Goal: Complete application form

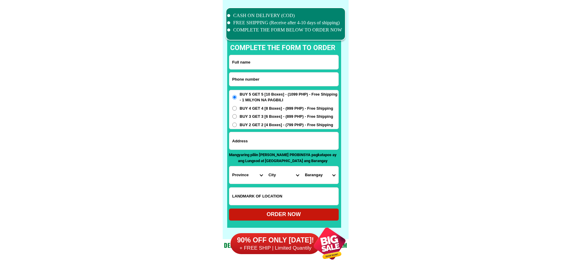
scroll to position [4657, 0]
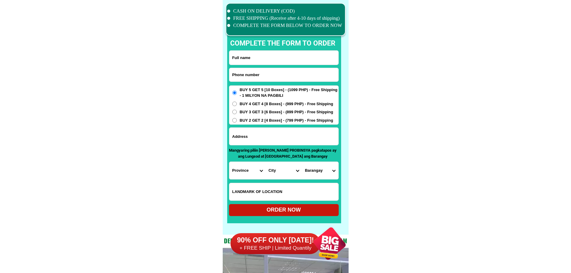
click at [272, 73] on input "Input phone_number" at bounding box center [283, 74] width 109 height 13
paste input "09073695910"
type input "09073695910"
click at [287, 54] on input "Input full_name" at bounding box center [283, 58] width 109 height 14
paste input "[PERSON_NAME]"
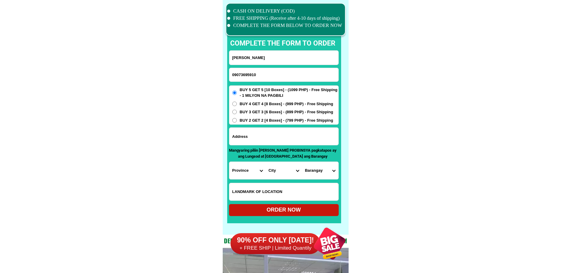
type input "[PERSON_NAME]"
click at [270, 76] on input "09073695910" at bounding box center [283, 74] width 109 height 13
drag, startPoint x: 245, startPoint y: 136, endPoint x: 256, endPoint y: 136, distance: 10.8
click at [245, 136] on input "Input address" at bounding box center [283, 136] width 109 height 17
paste input "1193 sitio buga san [PERSON_NAME] 2 Paombong Bulacan"
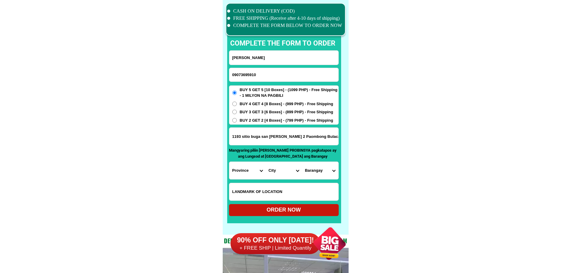
type input "1193 sitio buga san [PERSON_NAME] 2 Paombong Bulacan"
drag, startPoint x: 424, startPoint y: 141, endPoint x: 420, endPoint y: 142, distance: 4.0
click at [238, 171] on select "Province [GEOGRAPHIC_DATA] [GEOGRAPHIC_DATA] [GEOGRAPHIC_DATA] [GEOGRAPHIC_DATA…" at bounding box center [247, 170] width 36 height 17
select select "63_761"
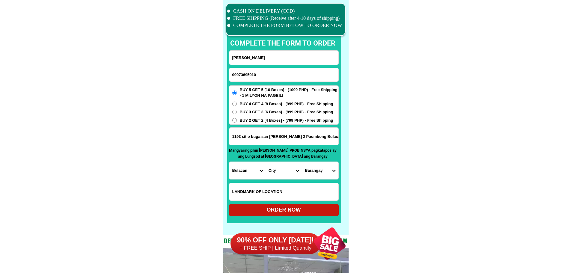
click at [281, 170] on select "City Angat Balagtas [GEOGRAPHIC_DATA] [GEOGRAPHIC_DATA] [GEOGRAPHIC_DATA] [GEOG…" at bounding box center [283, 170] width 36 height 17
select select "63_7611146"
drag, startPoint x: 416, startPoint y: 178, endPoint x: 347, endPoint y: 175, distance: 69.3
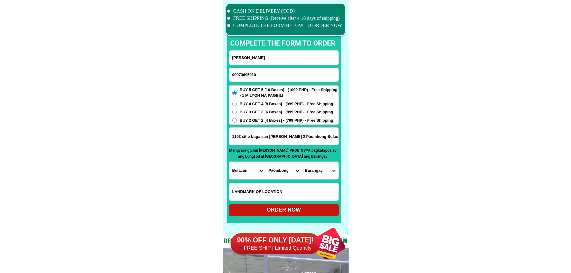
click at [322, 168] on select "[GEOGRAPHIC_DATA] Kapitangan [GEOGRAPHIC_DATA] [GEOGRAPHIC_DATA] [GEOGRAPHIC_DA…" at bounding box center [320, 170] width 36 height 17
select select "63_7611146387"
drag, startPoint x: 400, startPoint y: 183, endPoint x: 387, endPoint y: 187, distance: 13.9
click at [326, 206] on div "ORDER NOW" at bounding box center [284, 210] width 110 height 12
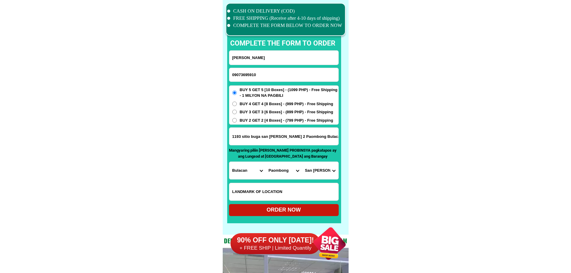
radio input "true"
